Goal: Task Accomplishment & Management: Complete application form

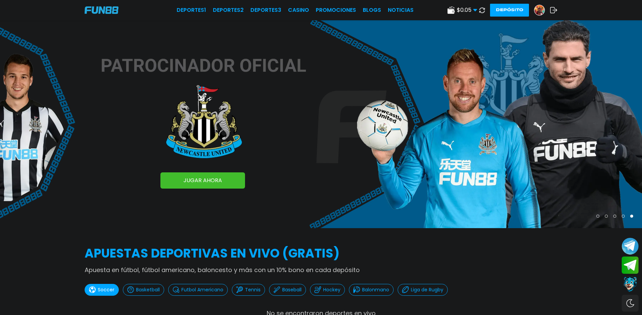
click at [555, 9] on use at bounding box center [553, 10] width 7 height 6
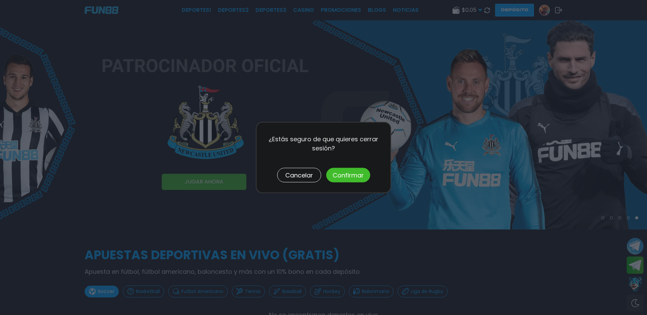
click at [354, 180] on button "Confirmar" at bounding box center [348, 175] width 44 height 15
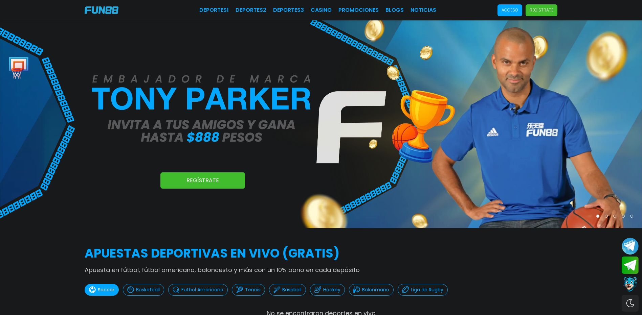
click at [500, 15] on span "Acceso" at bounding box center [509, 10] width 25 height 12
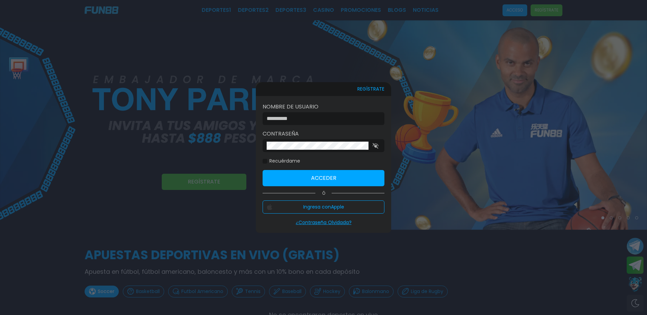
type input "*******"
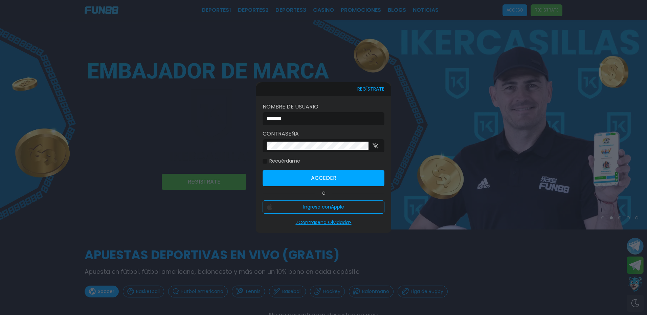
click at [366, 88] on button "REGÍSTRATE" at bounding box center [370, 89] width 27 height 14
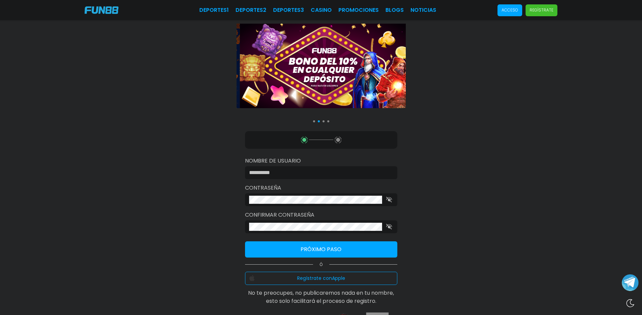
click at [323, 172] on input at bounding box center [319, 173] width 140 height 8
